Goal: Transaction & Acquisition: Purchase product/service

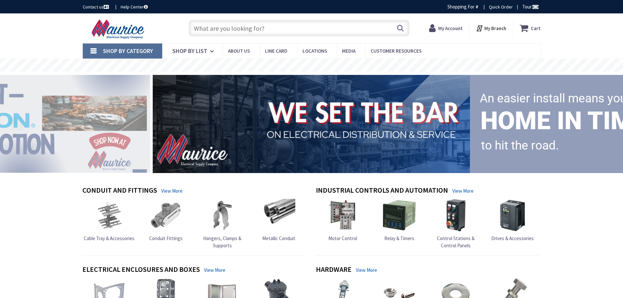
click at [213, 29] on input "text" at bounding box center [299, 28] width 221 height 16
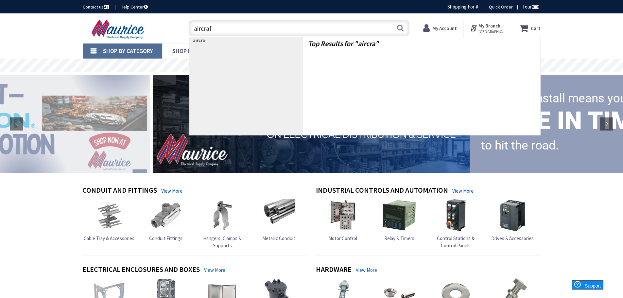
type input "aircraft"
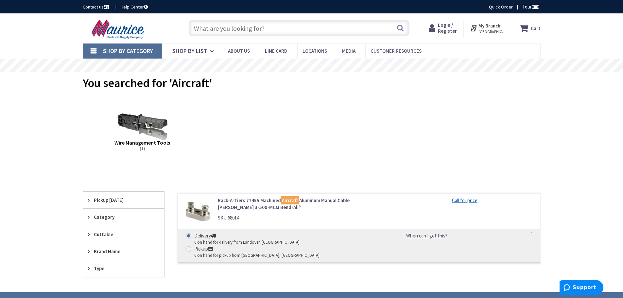
click at [212, 28] on input "text" at bounding box center [299, 28] width 221 height 16
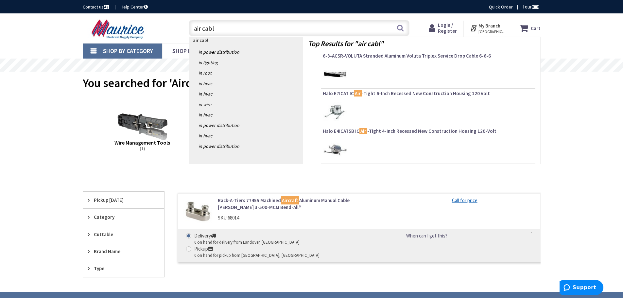
type input "air cable"
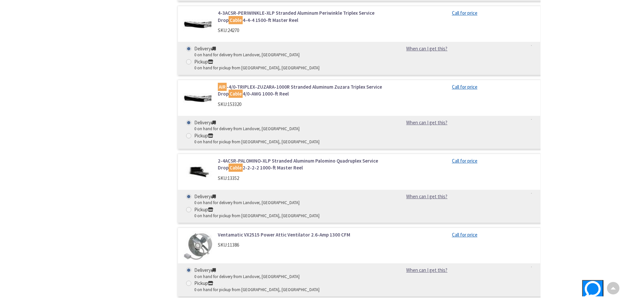
scroll to position [754, 0]
